Goal: Task Accomplishment & Management: Manage account settings

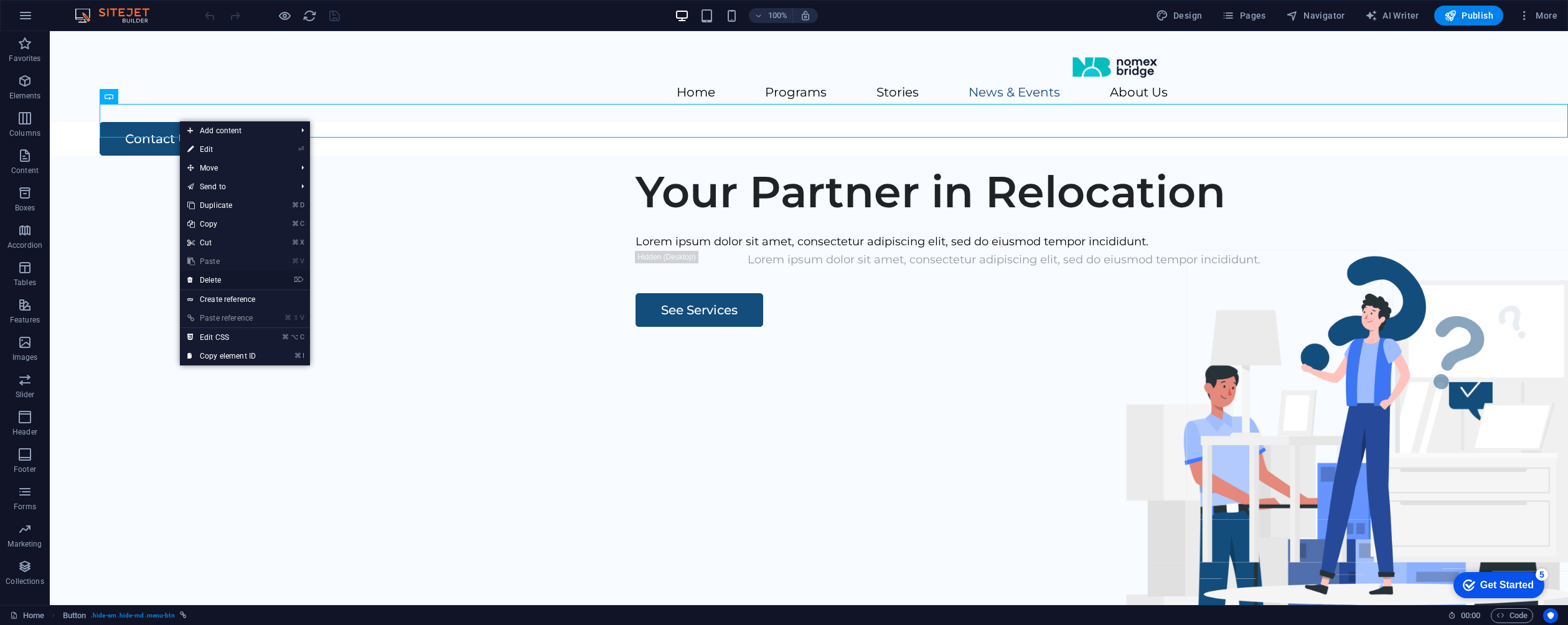
click at [244, 278] on link "⌦ Delete" at bounding box center [221, 280] width 84 height 19
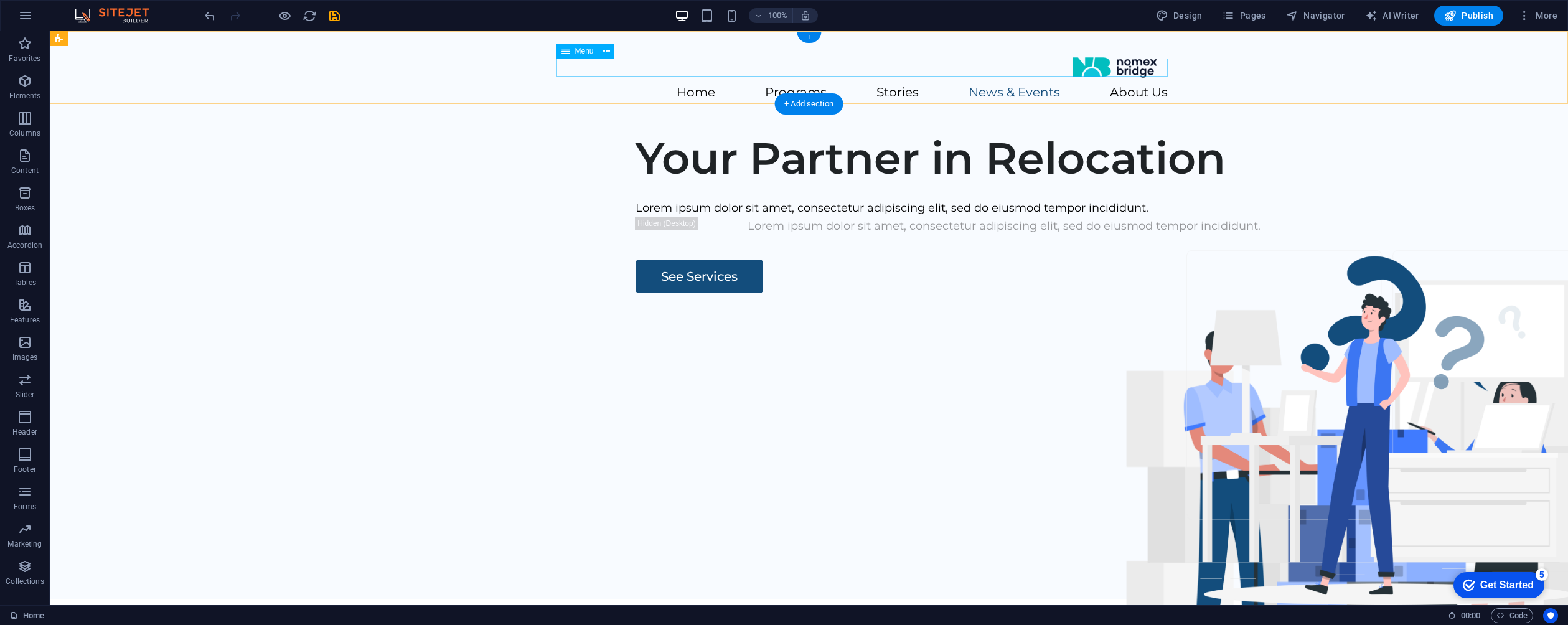
click at [1138, 84] on nav "Home Programs Stories News & Events About Us" at bounding box center [809, 93] width 717 height 18
select select
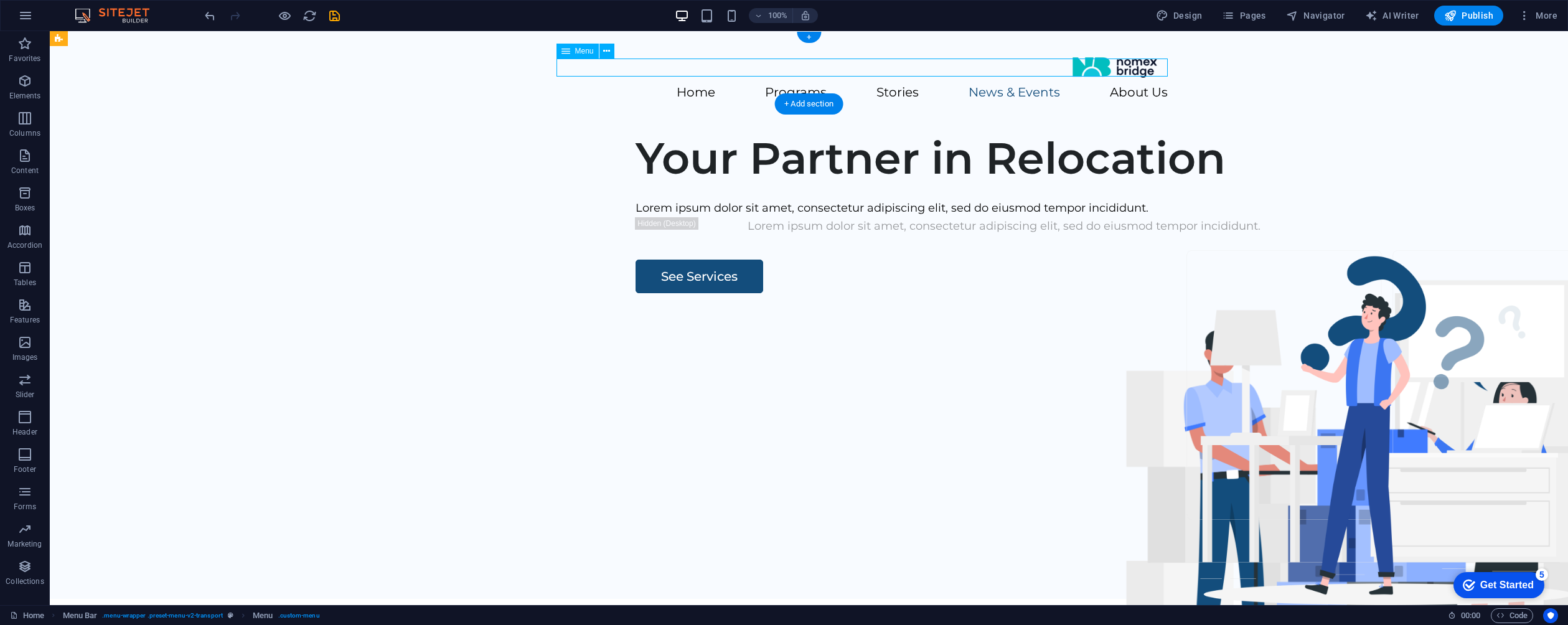
select select
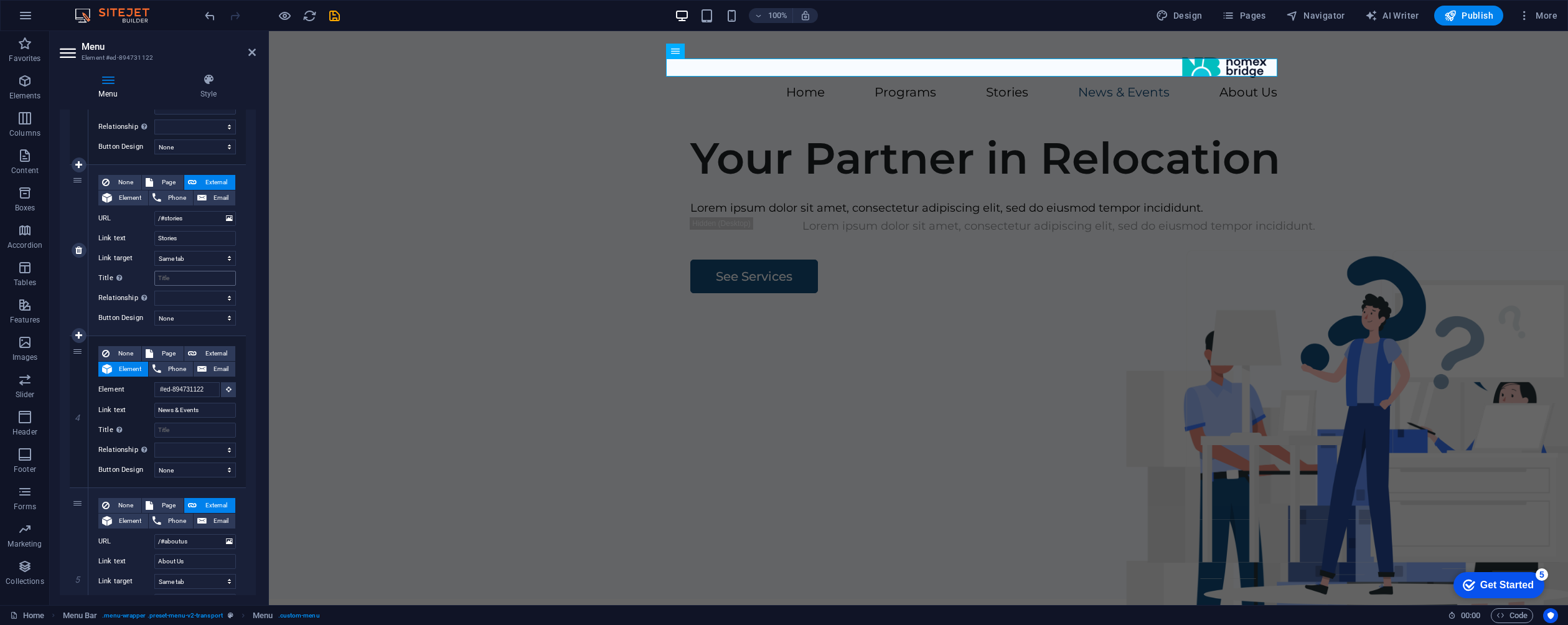
scroll to position [406, 0]
click at [81, 410] on icon at bounding box center [79, 411] width 7 height 9
select select
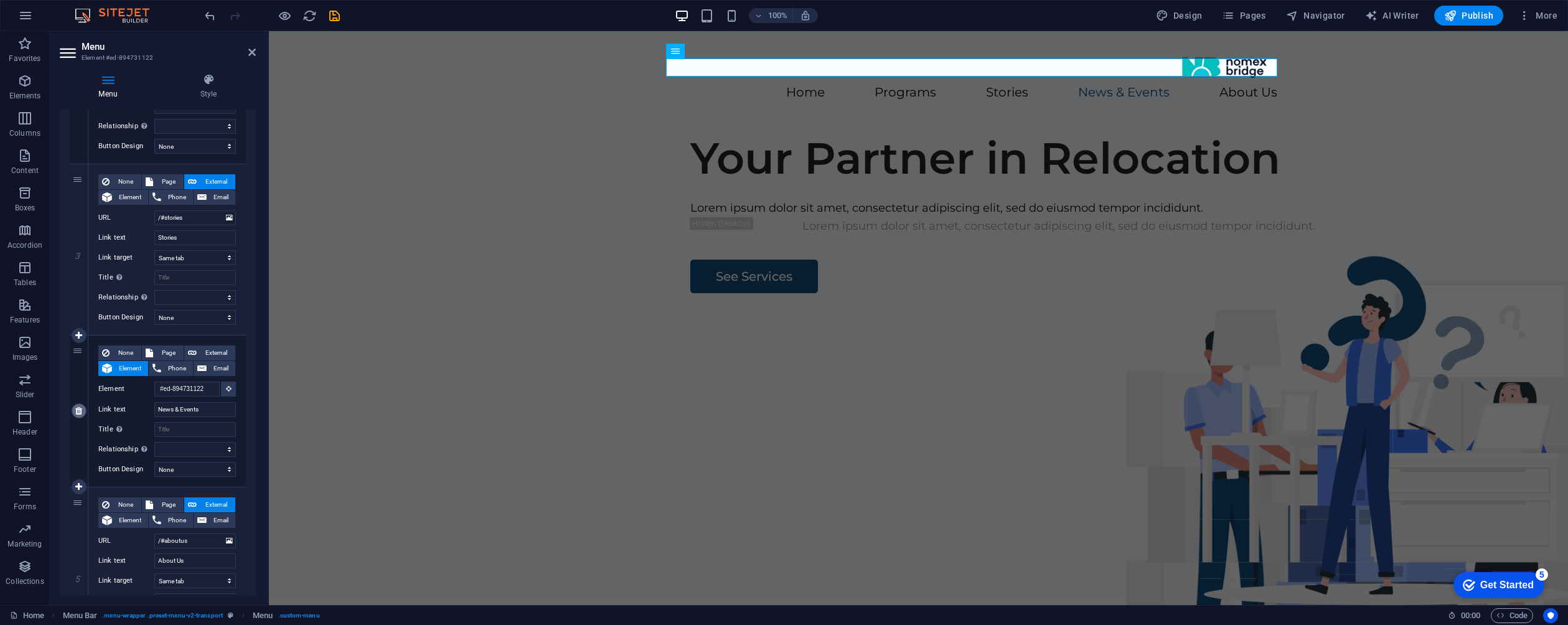
type input "/#aboutus"
type input "About Us"
select select
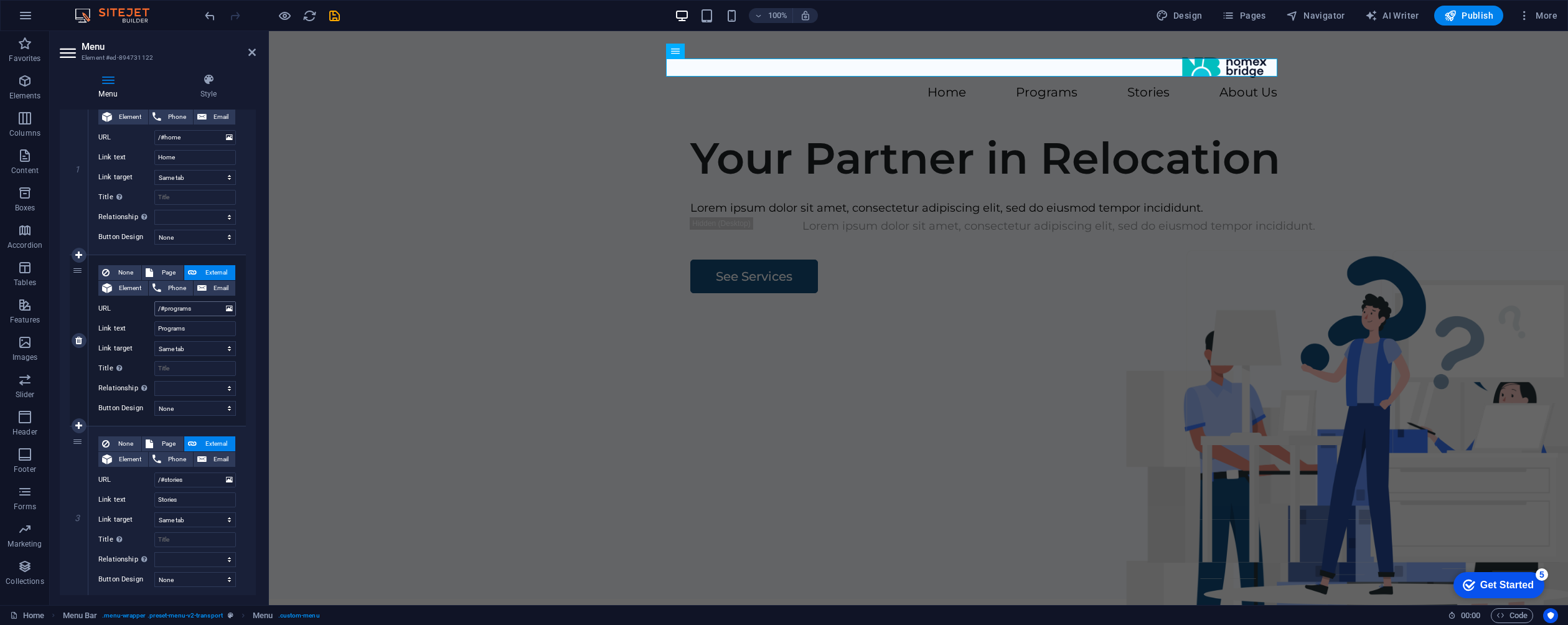
scroll to position [0, 0]
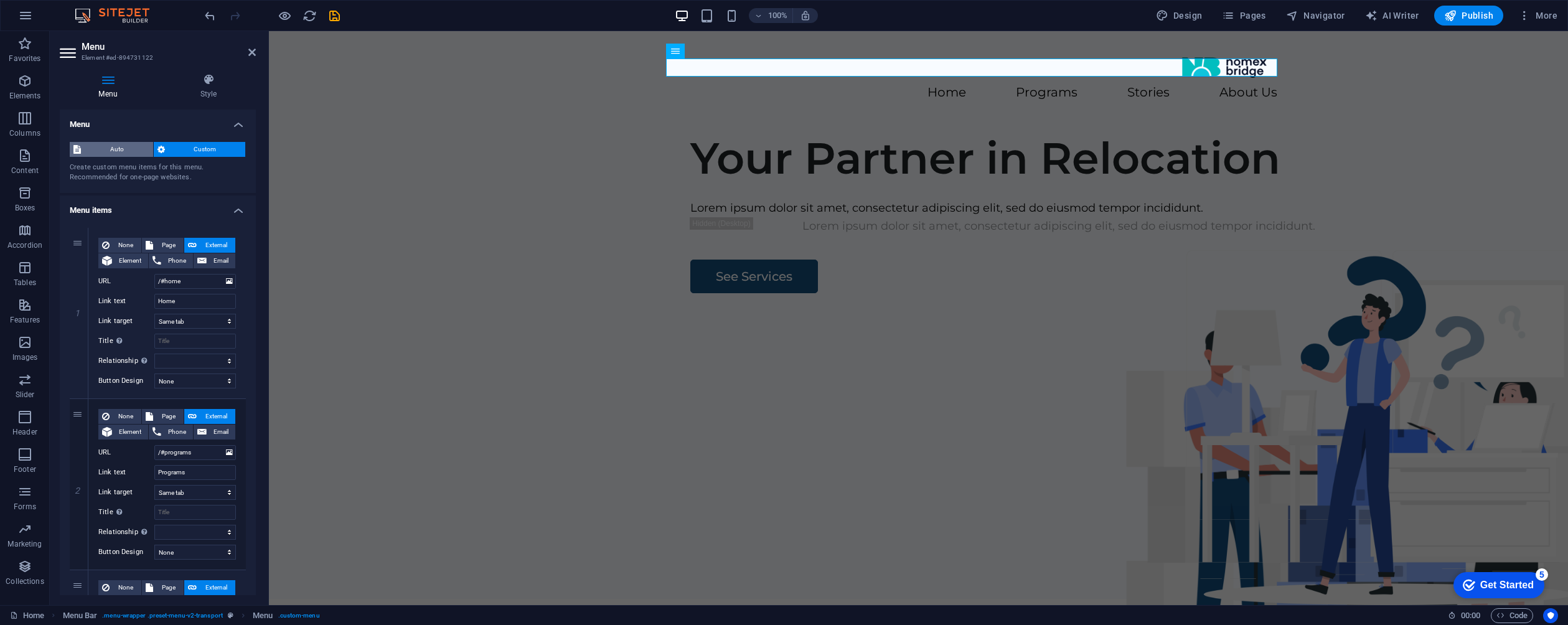
click at [116, 154] on span "Auto" at bounding box center [116, 150] width 64 height 15
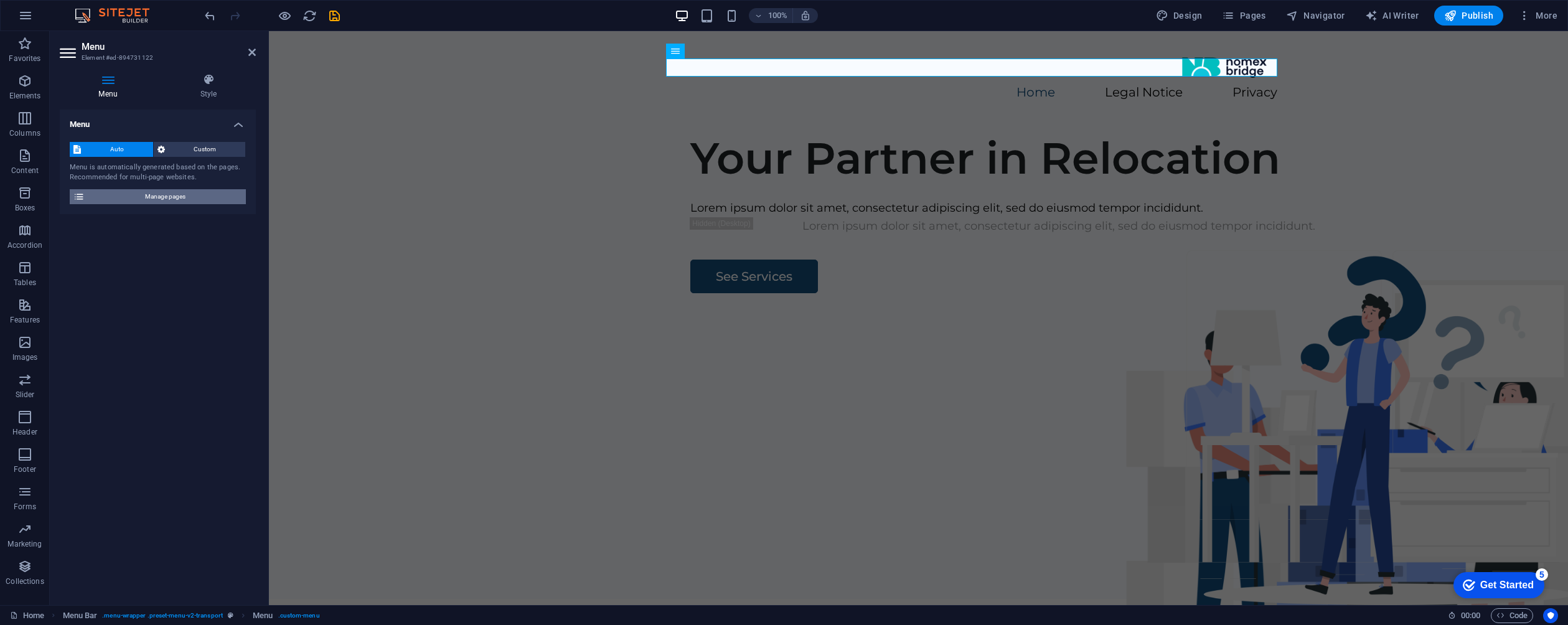
click at [170, 195] on span "Manage pages" at bounding box center [165, 196] width 154 height 15
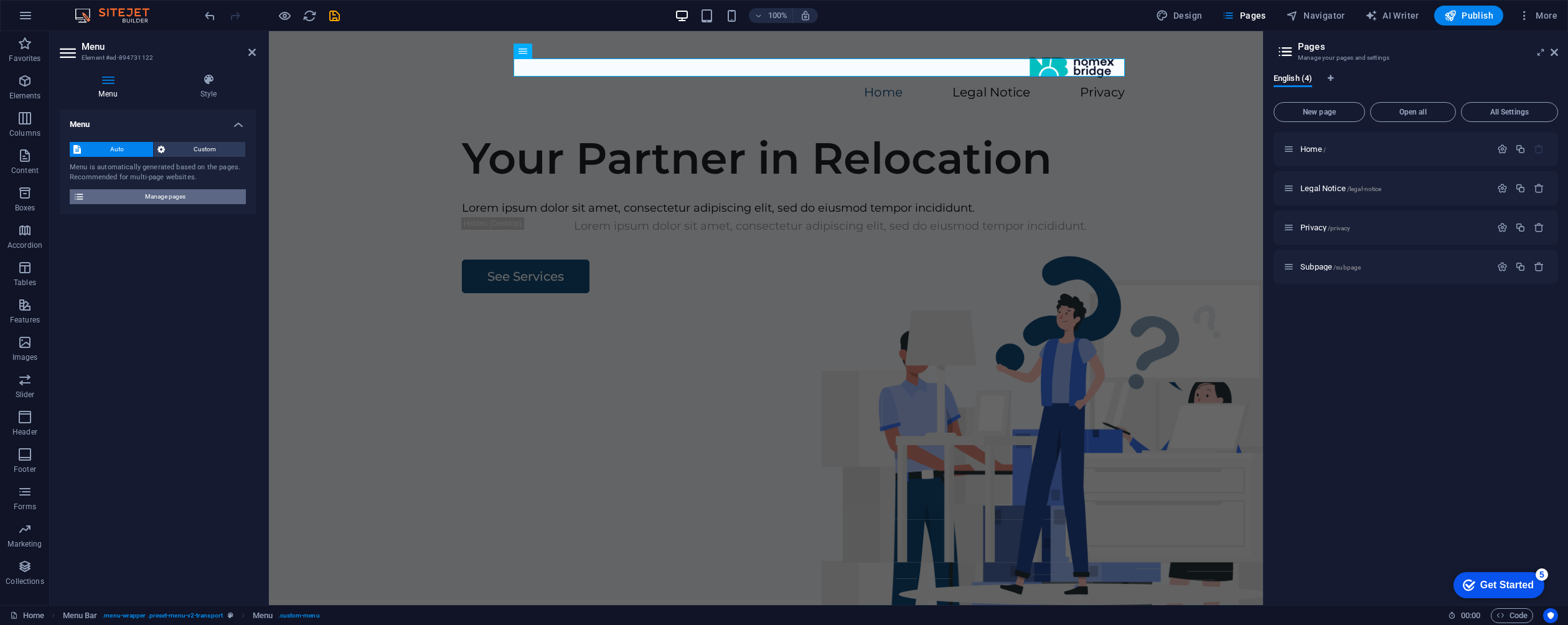
click at [170, 195] on span "Manage pages" at bounding box center [165, 196] width 154 height 15
click at [193, 150] on span "Custom" at bounding box center [205, 150] width 73 height 15
